Goal: Task Accomplishment & Management: Complete application form

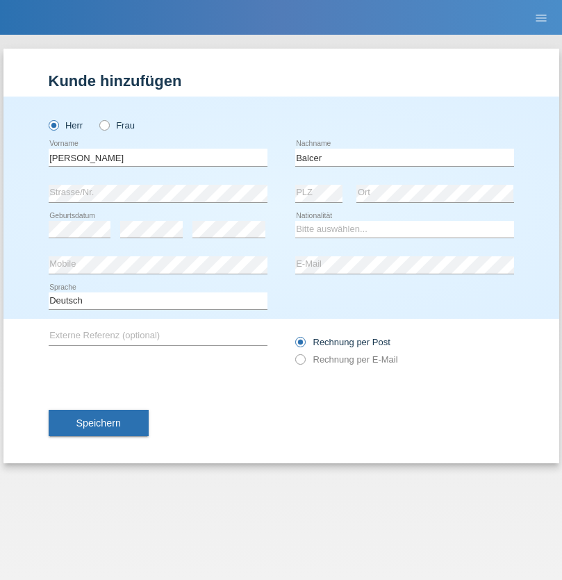
type input "[PERSON_NAME]"
select select "CH"
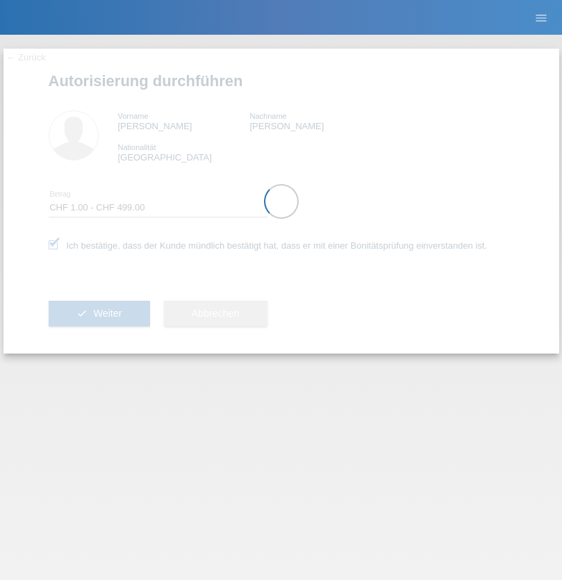
select select "1"
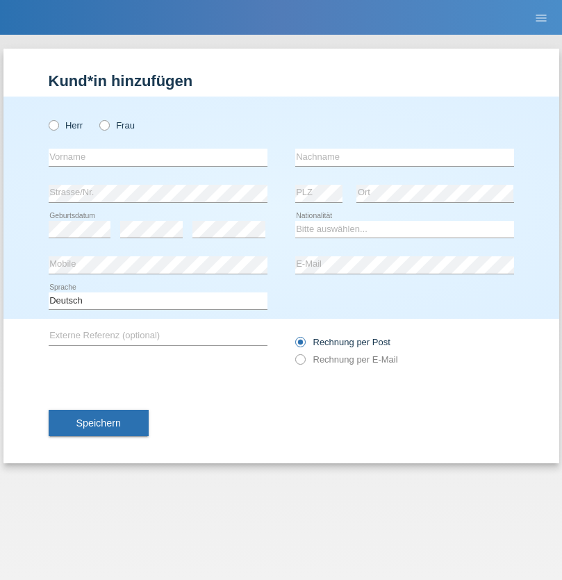
radio input "true"
click at [158, 157] on input "text" at bounding box center [158, 157] width 219 height 17
type input "[PERSON_NAME]"
click at [404, 157] on input "text" at bounding box center [404, 157] width 219 height 17
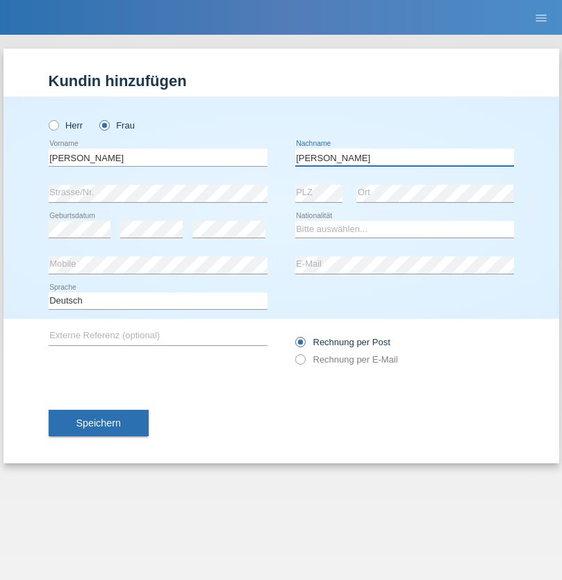
type input "[PERSON_NAME]"
select select "IT"
select select "C"
select select "18"
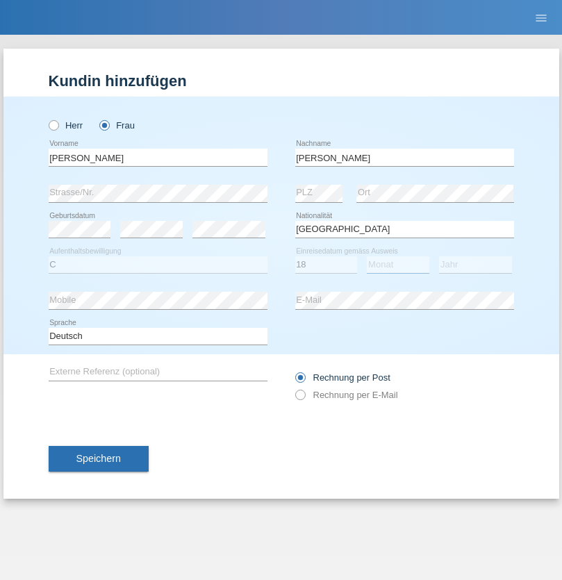
select select "12"
select select "2013"
